Goal: Task Accomplishment & Management: Manage account settings

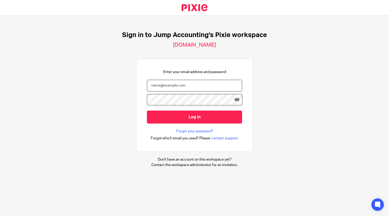
click at [188, 86] on input "email" at bounding box center [194, 86] width 95 height 12
type input "subhashree@jumpaccounting.co.uk"
click at [147, 110] on input "Log in" at bounding box center [194, 116] width 95 height 13
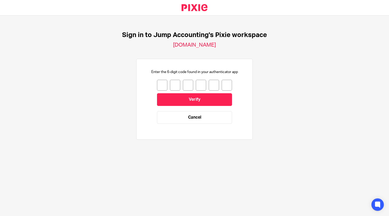
click at [158, 86] on input "number" at bounding box center [162, 85] width 10 height 11
type input "6"
type input "3"
type input "5"
type input "7"
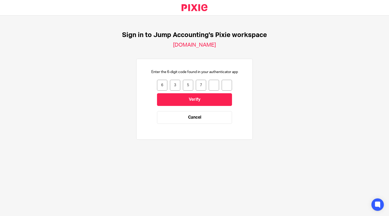
type input "1"
type input "2"
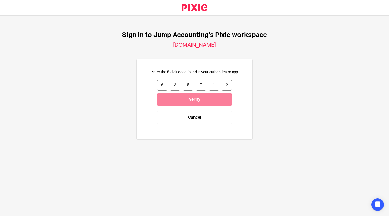
click at [184, 102] on input "Verify" at bounding box center [194, 99] width 75 height 13
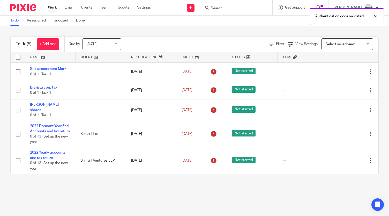
click at [227, 9] on div "Authentication code validated." at bounding box center [288, 15] width 189 height 20
click at [210, 6] on input "Search" at bounding box center [233, 8] width 47 height 5
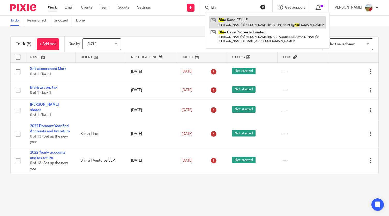
type input "blu"
click at [237, 20] on link at bounding box center [267, 22] width 116 height 12
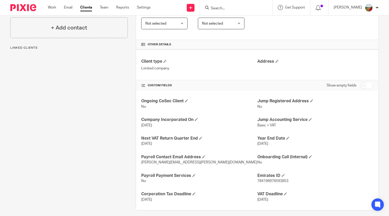
scroll to position [101, 0]
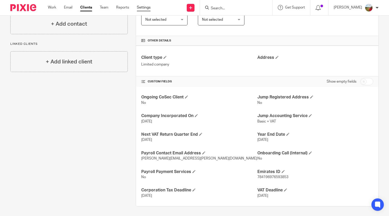
click at [147, 7] on link "Settings" at bounding box center [144, 7] width 14 height 5
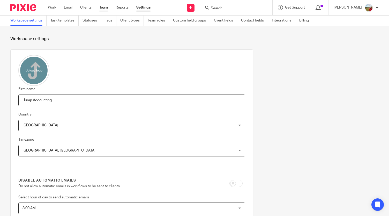
click at [106, 6] on link "Team" at bounding box center [103, 7] width 9 height 5
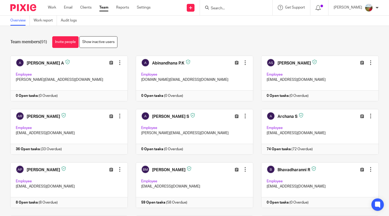
click at [66, 41] on link "Invite people" at bounding box center [65, 42] width 26 height 12
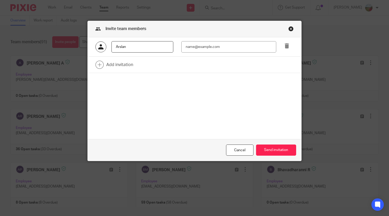
click at [145, 47] on input "Arslan" at bounding box center [142, 47] width 62 height 12
type input "[PERSON_NAME]"
click at [198, 43] on input "email" at bounding box center [228, 47] width 95 height 12
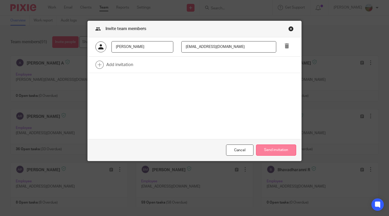
type input "[EMAIL_ADDRESS][DOMAIN_NAME]"
click at [277, 150] on button "Send invitation" at bounding box center [276, 149] width 40 height 11
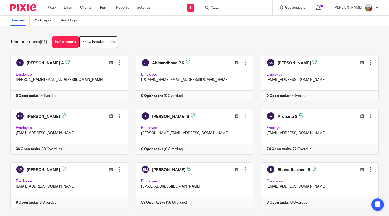
click at [225, 9] on input "Search" at bounding box center [233, 8] width 47 height 5
type input "a"
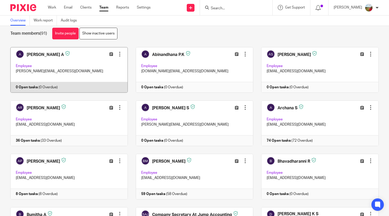
scroll to position [9, 0]
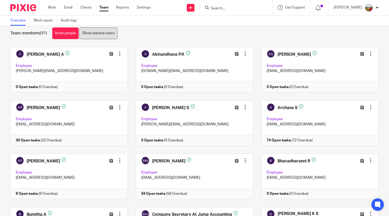
click at [99, 37] on link "Show inactive users" at bounding box center [98, 33] width 38 height 12
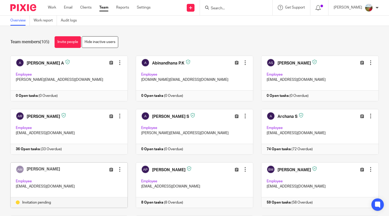
click at [55, 4] on div "Work Email Clients Team Reports Settings Work Email Clients Team Reports Settin…" at bounding box center [101, 7] width 116 height 15
click at [52, 7] on link "Work" at bounding box center [52, 7] width 8 height 5
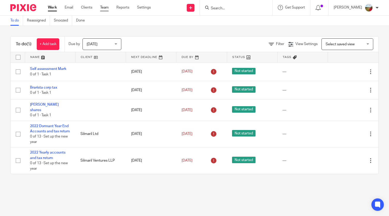
click at [105, 6] on link "Team" at bounding box center [104, 7] width 9 height 5
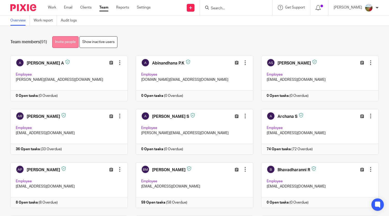
click at [58, 37] on link "Invite people" at bounding box center [65, 42] width 26 height 12
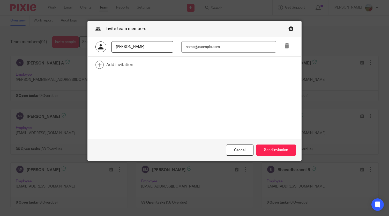
type input "Arslan Malik"
click at [225, 46] on input "email" at bounding box center [228, 47] width 95 height 12
type input "arslan@riseaccounting.co.uk"
click at [270, 146] on button "Send invitation" at bounding box center [276, 149] width 40 height 11
